Goal: Information Seeking & Learning: Learn about a topic

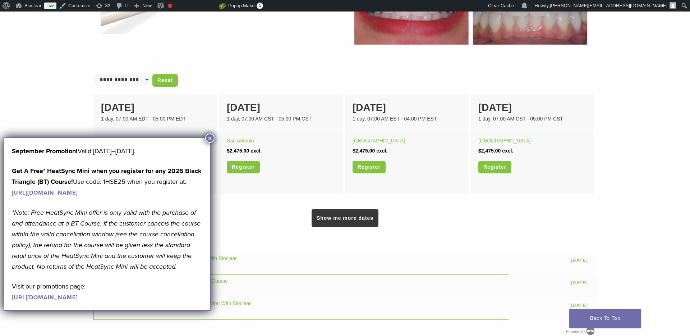
scroll to position [447, 0]
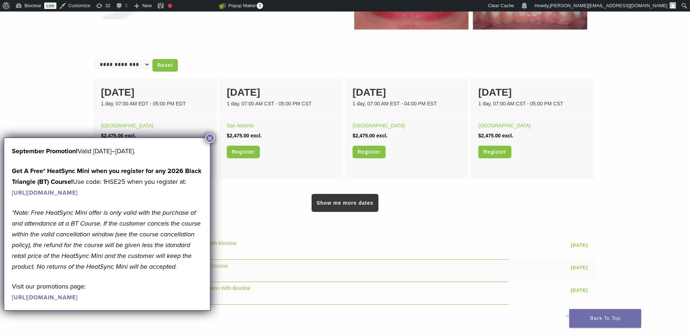
click at [210, 141] on button "×" at bounding box center [209, 137] width 9 height 9
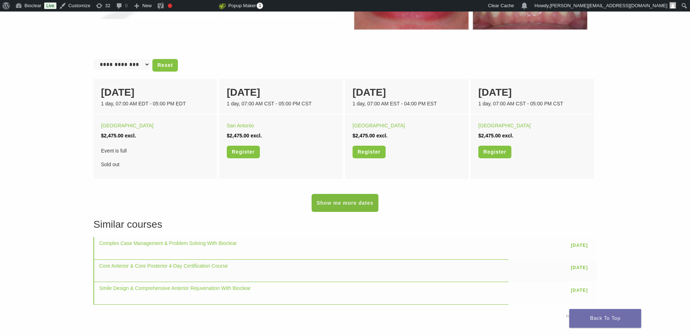
click at [349, 206] on link "Show me more dates" at bounding box center [345, 203] width 67 height 18
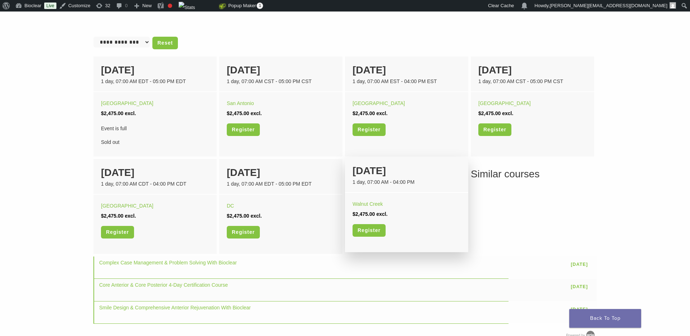
scroll to position [470, 0]
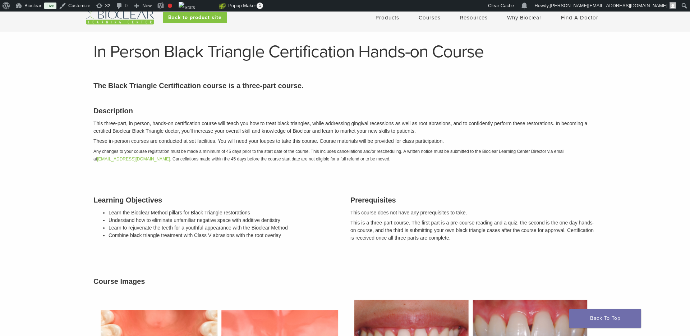
scroll to position [23, 0]
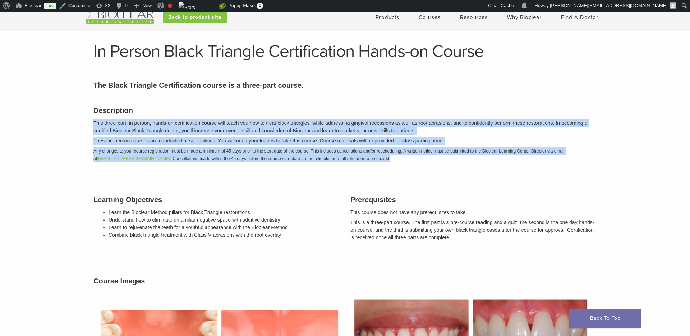
drag, startPoint x: 92, startPoint y: 123, endPoint x: 389, endPoint y: 163, distance: 299.7
click at [389, 163] on div "Description This three-part, in person, hands-on certification course will teac…" at bounding box center [345, 133] width 514 height 74
copy div "This three-part, in person, hands-on certification course will teach you how to…"
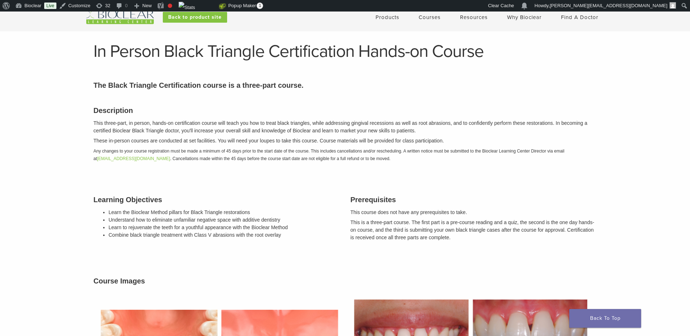
click at [406, 202] on h3 "Prerequisites" at bounding box center [474, 199] width 246 height 11
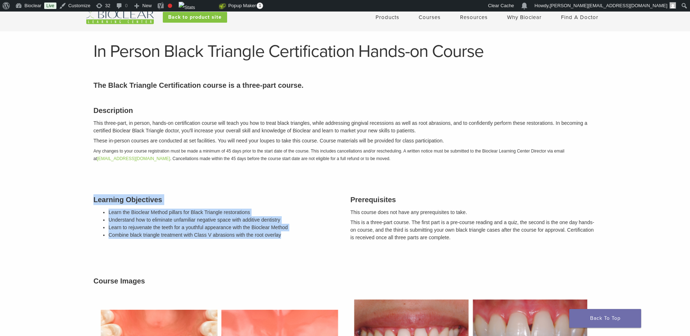
drag, startPoint x: 93, startPoint y: 199, endPoint x: 286, endPoint y: 237, distance: 197.1
click at [286, 237] on div "Learning Objectives Learn the Bioclear Method pillars for Black Triangle restor…" at bounding box center [216, 218] width 257 height 66
copy div "Learning Objectives Learn the Bioclear Method pillars for Black Triangle restor…"
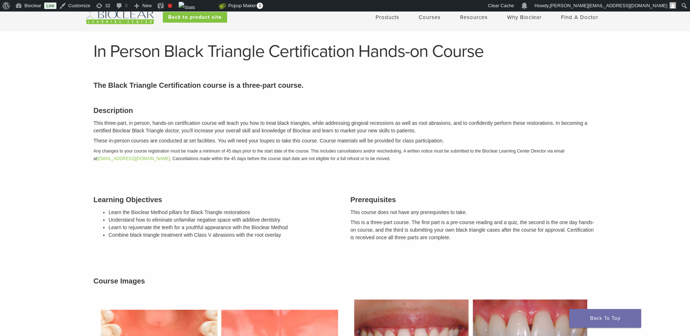
click at [369, 206] on div "Prerequisites This course does not have any prerequisites to take. This is a th…" at bounding box center [473, 218] width 257 height 66
drag, startPoint x: 350, startPoint y: 201, endPoint x: 487, endPoint y: 240, distance: 143.3
click at [487, 240] on div "Prerequisites This course does not have any prerequisites to take. This is a th…" at bounding box center [473, 218] width 257 height 66
copy div "Prerequisites This course does not have any prerequisites to take. This is a th…"
